Goal: Communication & Community: Answer question/provide support

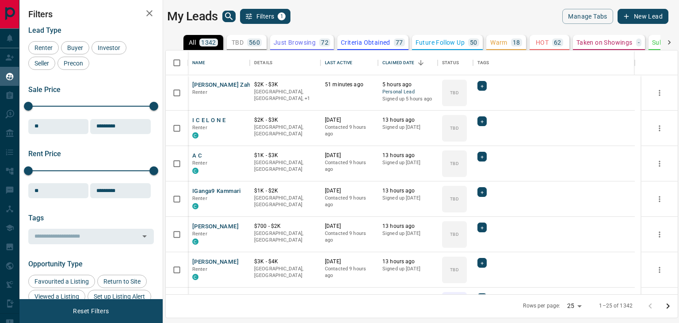
scroll to position [237, 505]
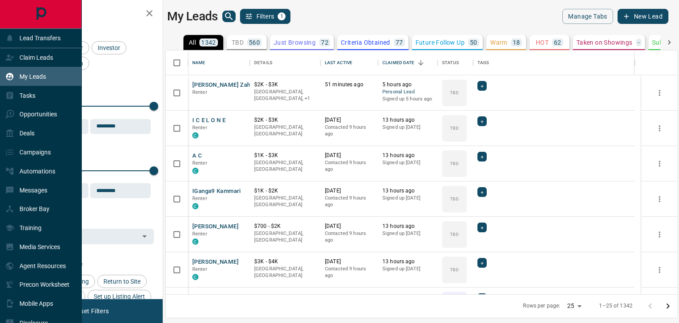
click at [12, 9] on div at bounding box center [40, 14] width 81 height 28
click at [44, 16] on icon "Main Page" at bounding box center [41, 14] width 10 height 13
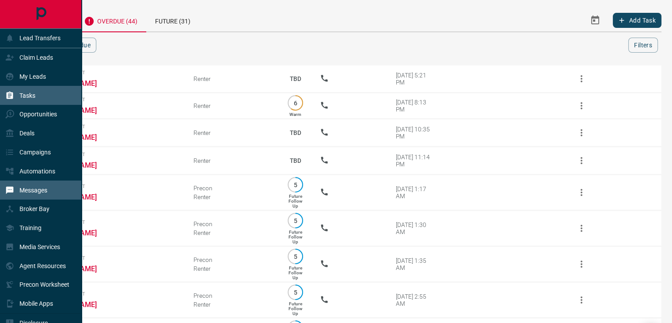
click at [57, 195] on div "Messages" at bounding box center [41, 189] width 82 height 19
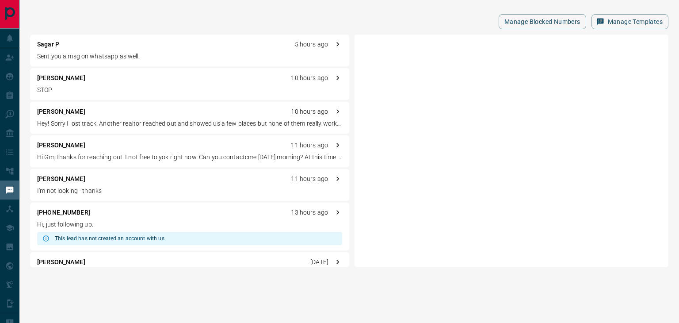
click at [110, 45] on div "Sagar P 5 hours ago" at bounding box center [189, 44] width 305 height 9
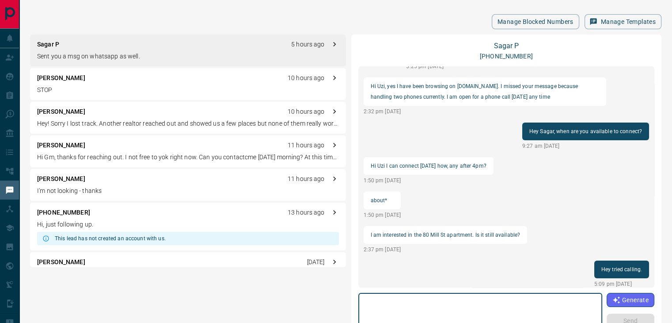
scroll to position [135, 0]
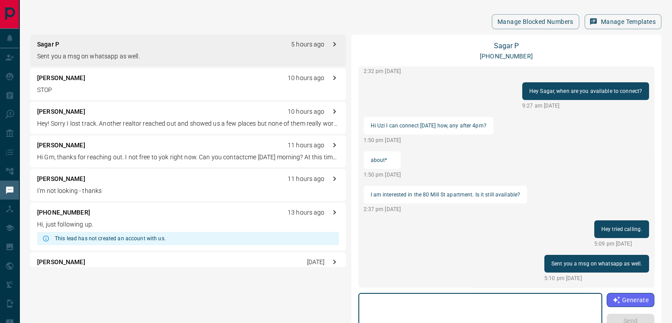
click at [148, 119] on p "Hey! Sorry I lost track. Another realtor reached out and showed us a few places…" at bounding box center [188, 123] width 302 height 9
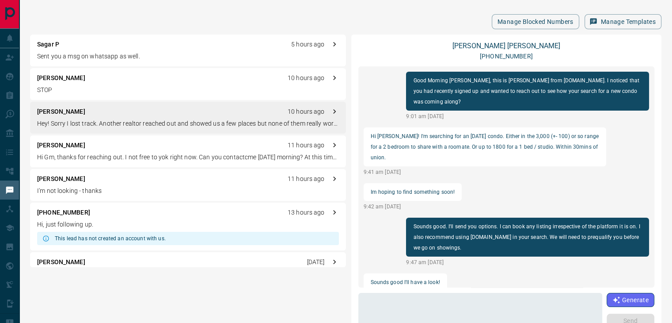
scroll to position [740, 0]
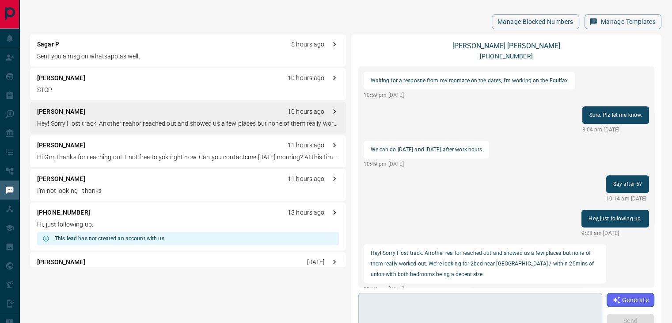
click at [402, 298] on textarea at bounding box center [481, 316] width 232 height 38
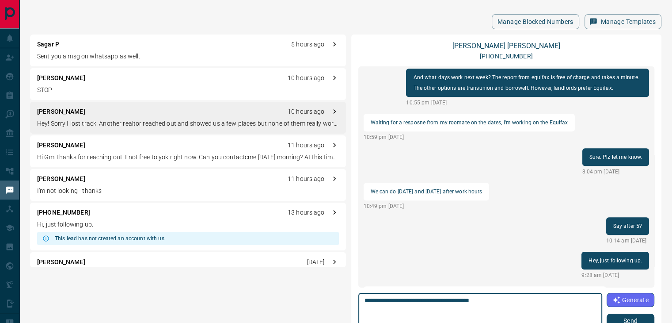
scroll to position [75, 0]
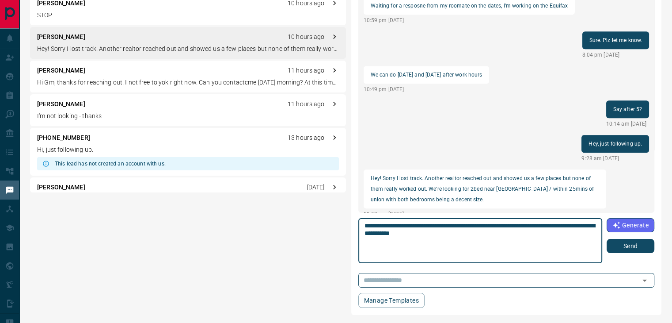
type textarea "**********"
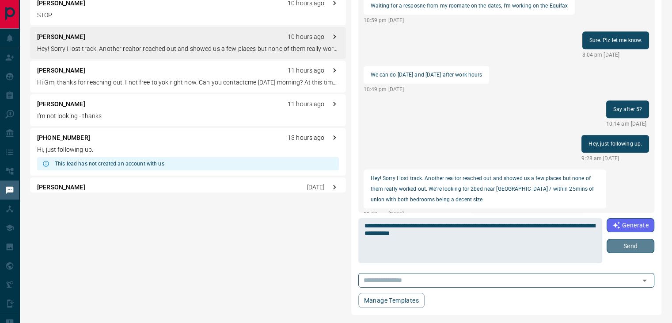
click at [635, 247] on button "Send" at bounding box center [631, 246] width 48 height 14
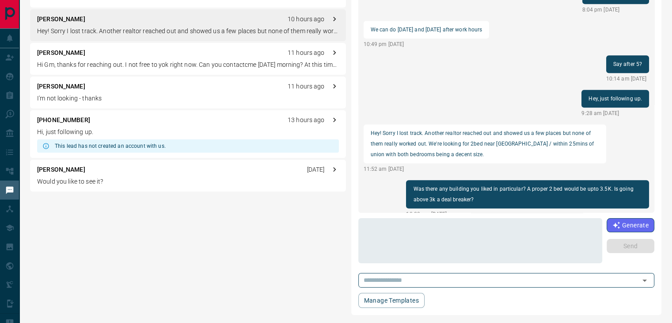
scroll to position [25, 0]
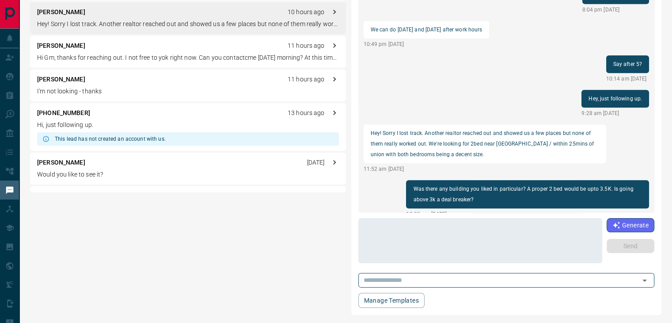
click at [95, 112] on div "+14376617479 13 hours ago" at bounding box center [188, 112] width 302 height 9
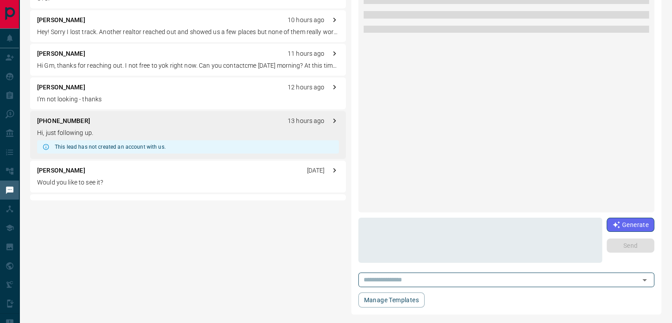
scroll to position [0, 0]
